Goal: Information Seeking & Learning: Learn about a topic

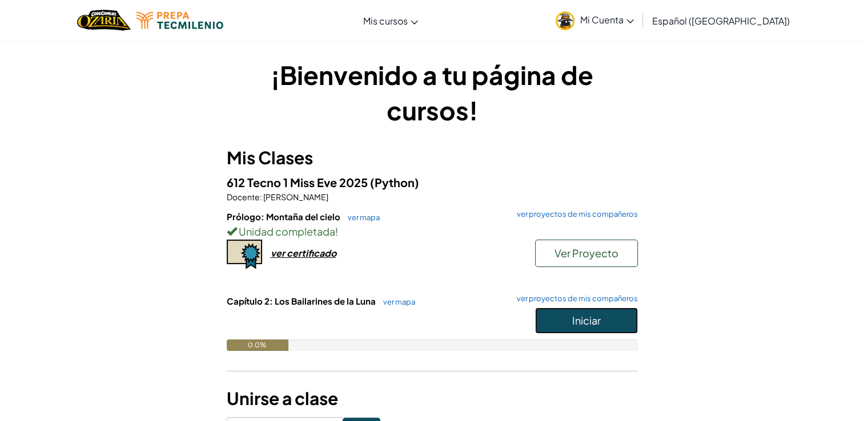
click at [564, 316] on button "Iniciar" at bounding box center [586, 321] width 103 height 26
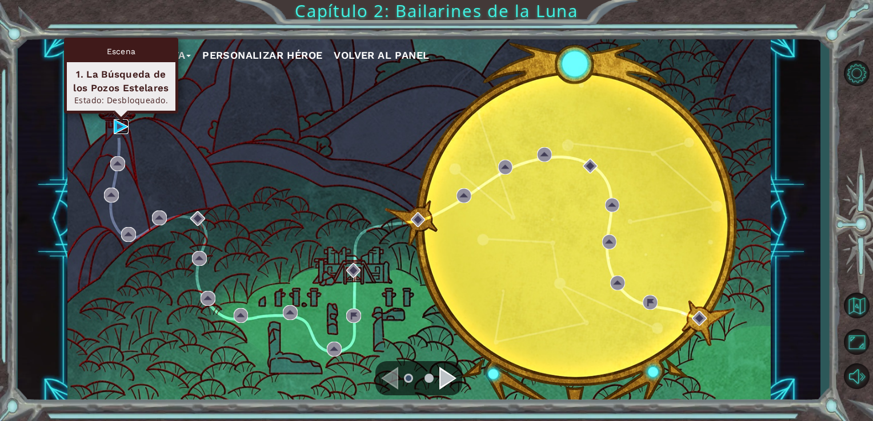
click at [120, 129] on img at bounding box center [121, 126] width 15 height 15
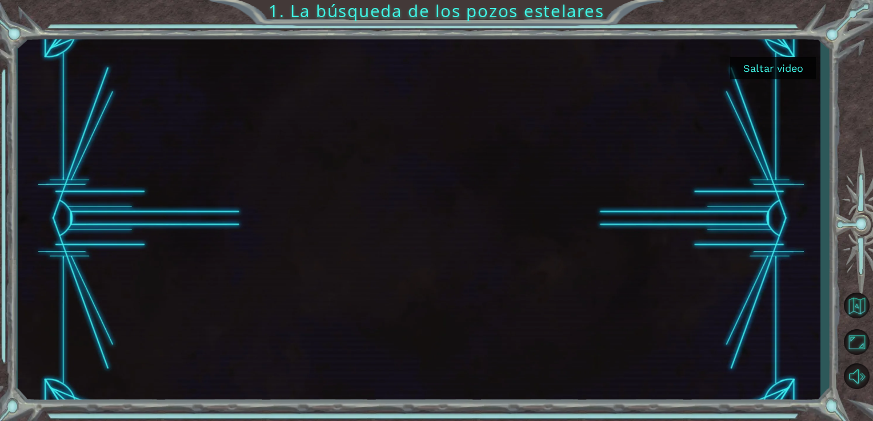
click at [762, 72] on button "Saltar video" at bounding box center [773, 68] width 86 height 22
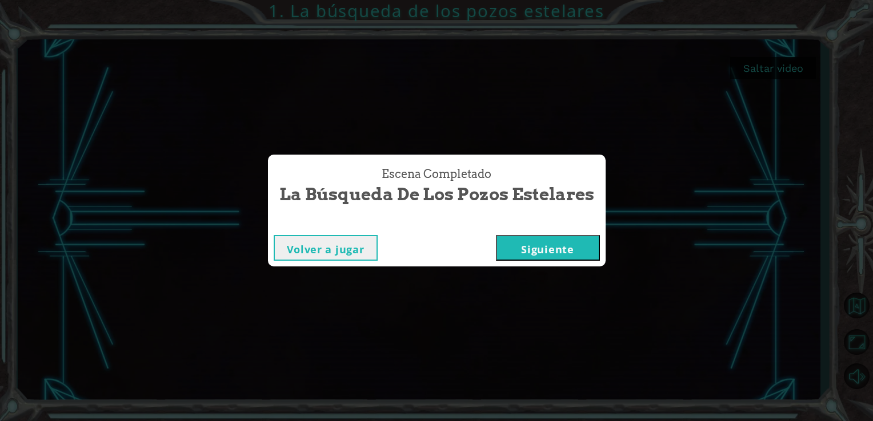
click at [525, 238] on button "Siguiente" at bounding box center [548, 248] width 104 height 26
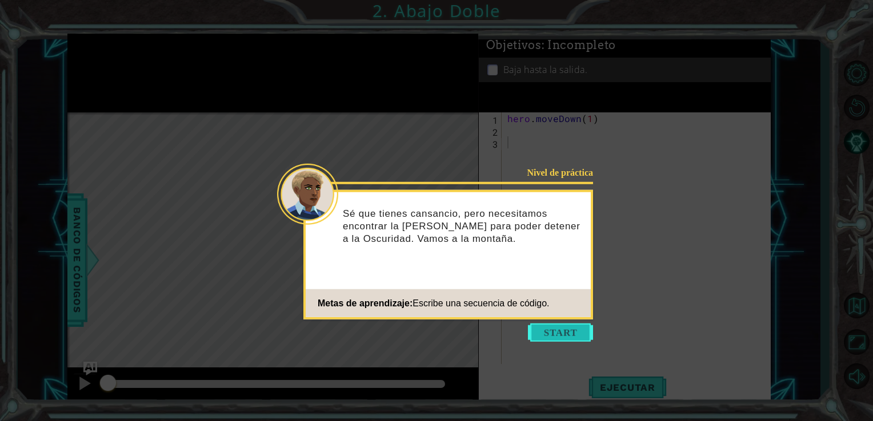
click at [574, 336] on button "Start" at bounding box center [560, 333] width 65 height 18
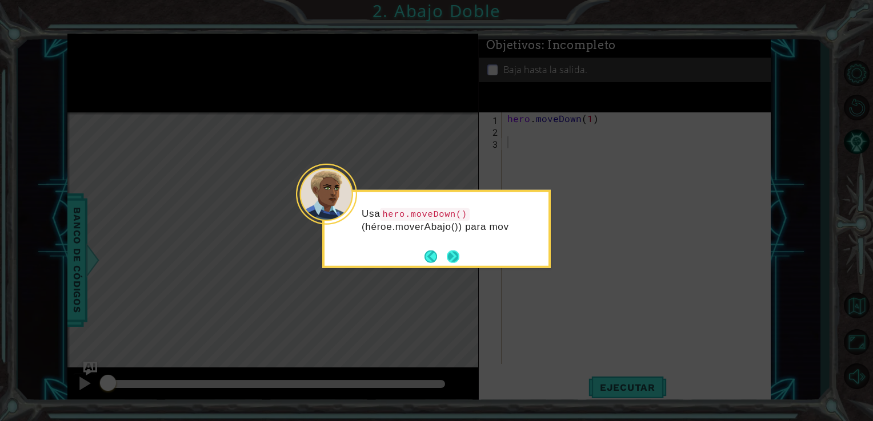
click at [453, 260] on button "Next" at bounding box center [453, 256] width 13 height 13
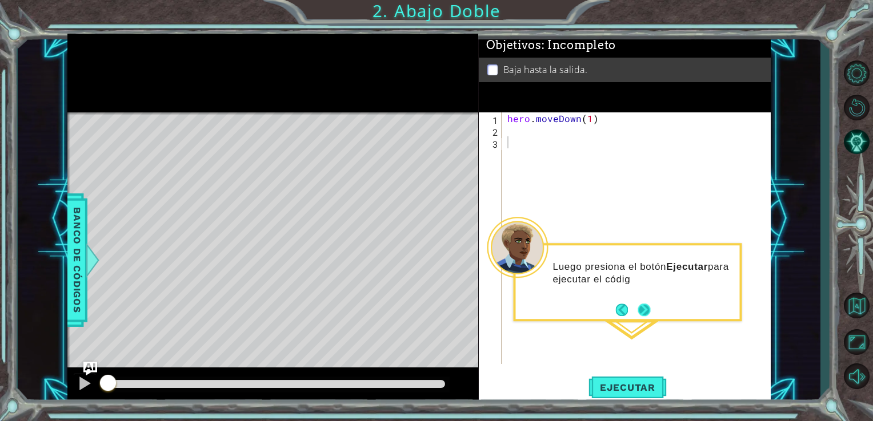
click at [645, 312] on button "Next" at bounding box center [643, 310] width 13 height 13
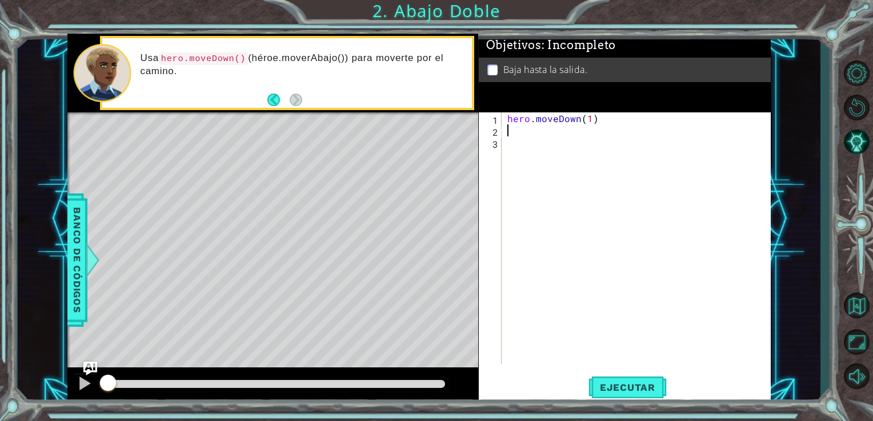
click at [512, 134] on div "hero . moveDown ( 1 )" at bounding box center [639, 251] width 269 height 276
click at [622, 384] on span "Ejecutar" at bounding box center [627, 387] width 78 height 11
